Goal: Subscribe to service/newsletter

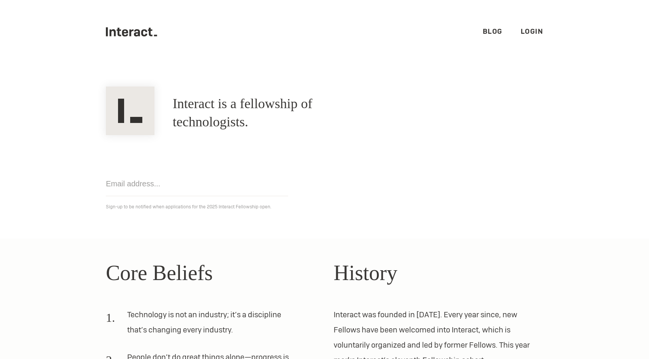
click at [241, 192] on input "email" at bounding box center [197, 183] width 182 height 25
type input "[EMAIL_ADDRESS][DOMAIN_NAME]"
click at [213, 227] on section "Interact is a fellowship of technologists. A fellowship of technologists. [EMAI…" at bounding box center [324, 151] width 649 height 175
click at [211, 189] on input "[EMAIL_ADDRESS][DOMAIN_NAME]" at bounding box center [197, 183] width 182 height 25
click at [305, 198] on div "[EMAIL_ADDRESS][DOMAIN_NAME] Get notified Sign-up to be notified when applicati…" at bounding box center [324, 173] width 455 height 76
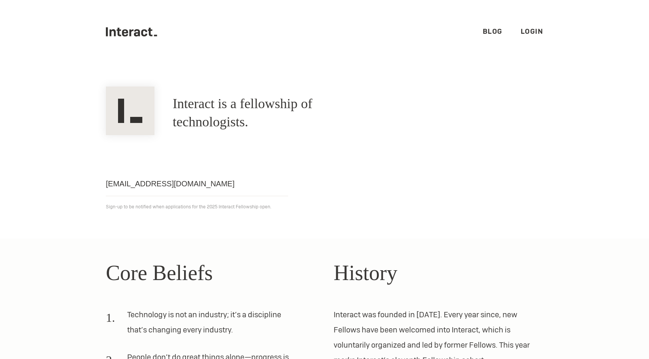
click at [227, 211] on p "Sign-up to be notified when applications for the 2025 Interact Fellowship open." at bounding box center [324, 206] width 437 height 9
drag, startPoint x: 229, startPoint y: 183, endPoint x: 103, endPoint y: 183, distance: 126.3
click at [103, 183] on div "[EMAIL_ADDRESS][DOMAIN_NAME] Get notified Sign-up to be notified when applicati…" at bounding box center [324, 173] width 455 height 76
type input "[EMAIL_ADDRESS][DOMAIN_NAME]"
click input "Get notified" at bounding box center [0, 0] width 0 height 0
